Goal: Information Seeking & Learning: Learn about a topic

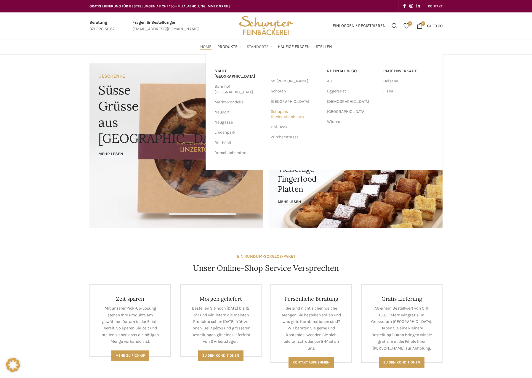
click at [279, 115] on link "Schuppis Backstubenbistro" at bounding box center [296, 114] width 50 height 15
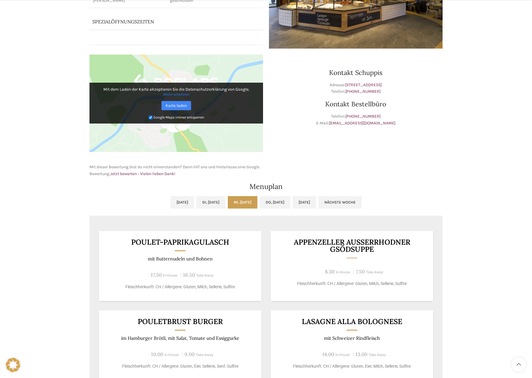
scroll to position [178, 0]
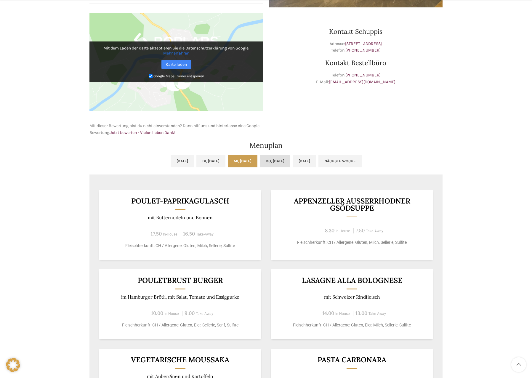
click at [275, 159] on link "Do, [DATE]" at bounding box center [275, 161] width 31 height 12
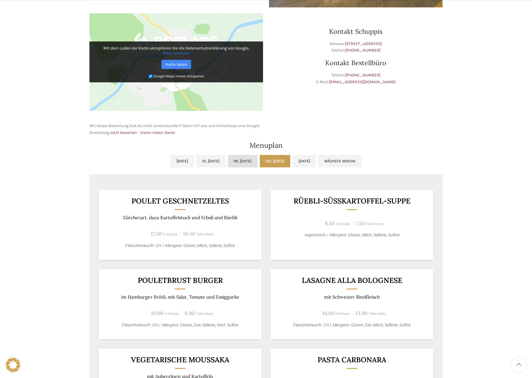
click at [249, 161] on link "Mi, [DATE]" at bounding box center [243, 161] width 30 height 12
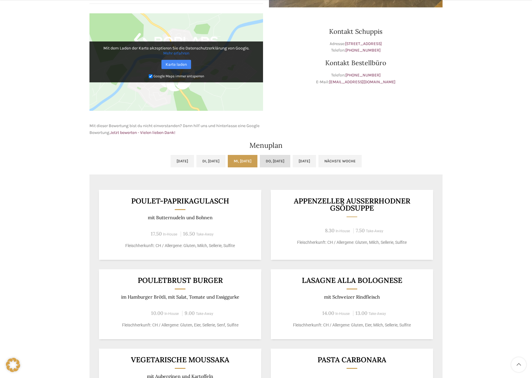
click at [276, 161] on link "Do, [DATE]" at bounding box center [275, 161] width 31 height 12
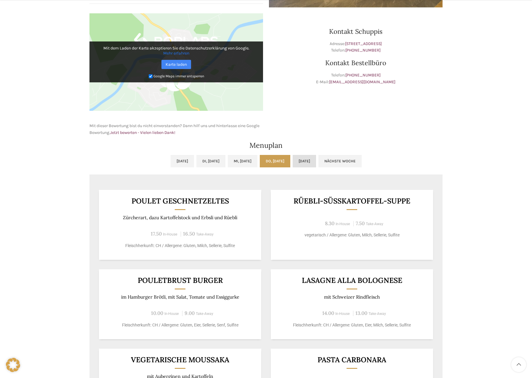
click at [310, 159] on link "[DATE]" at bounding box center [304, 161] width 23 height 12
